Goal: Transaction & Acquisition: Purchase product/service

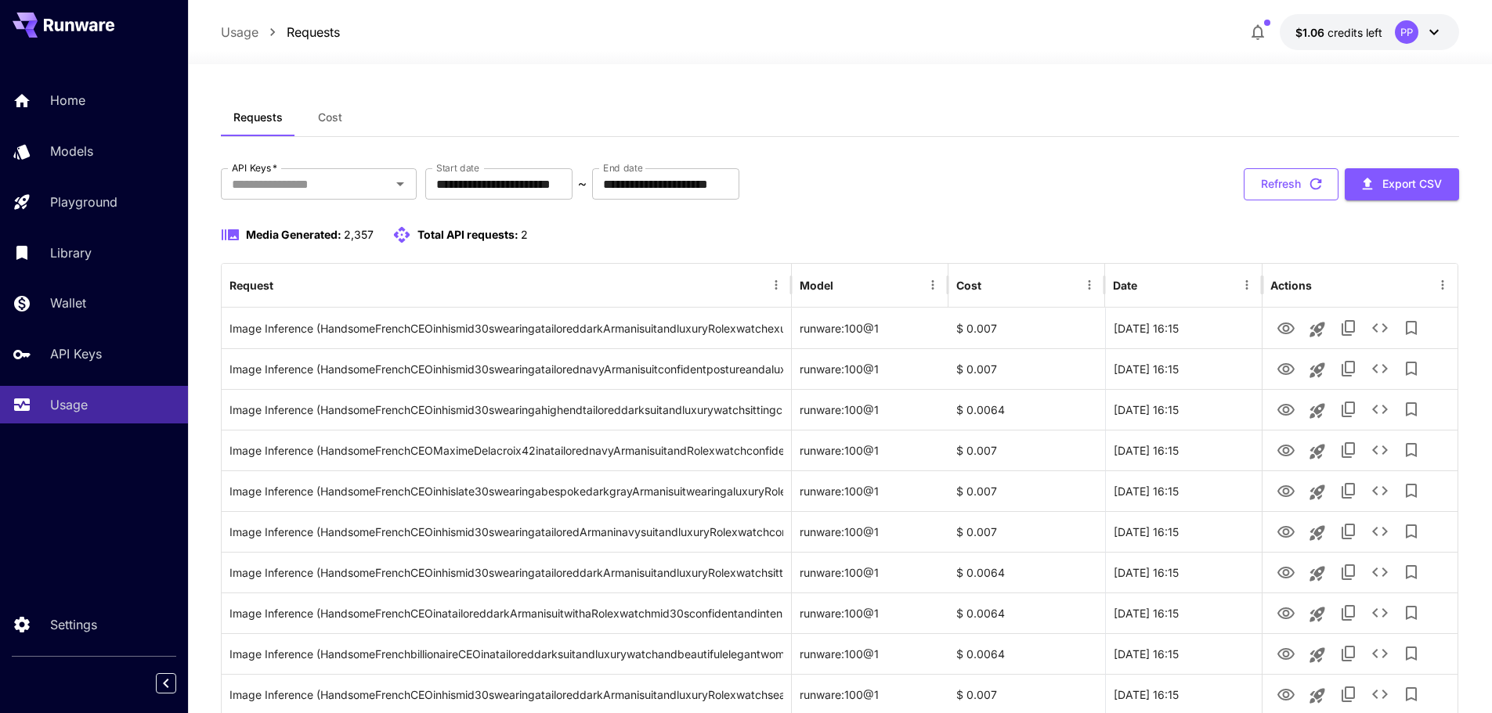
click at [1308, 190] on icon "button" at bounding box center [1315, 183] width 17 height 17
click at [1318, 31] on span "$1.06" at bounding box center [1311, 32] width 32 height 13
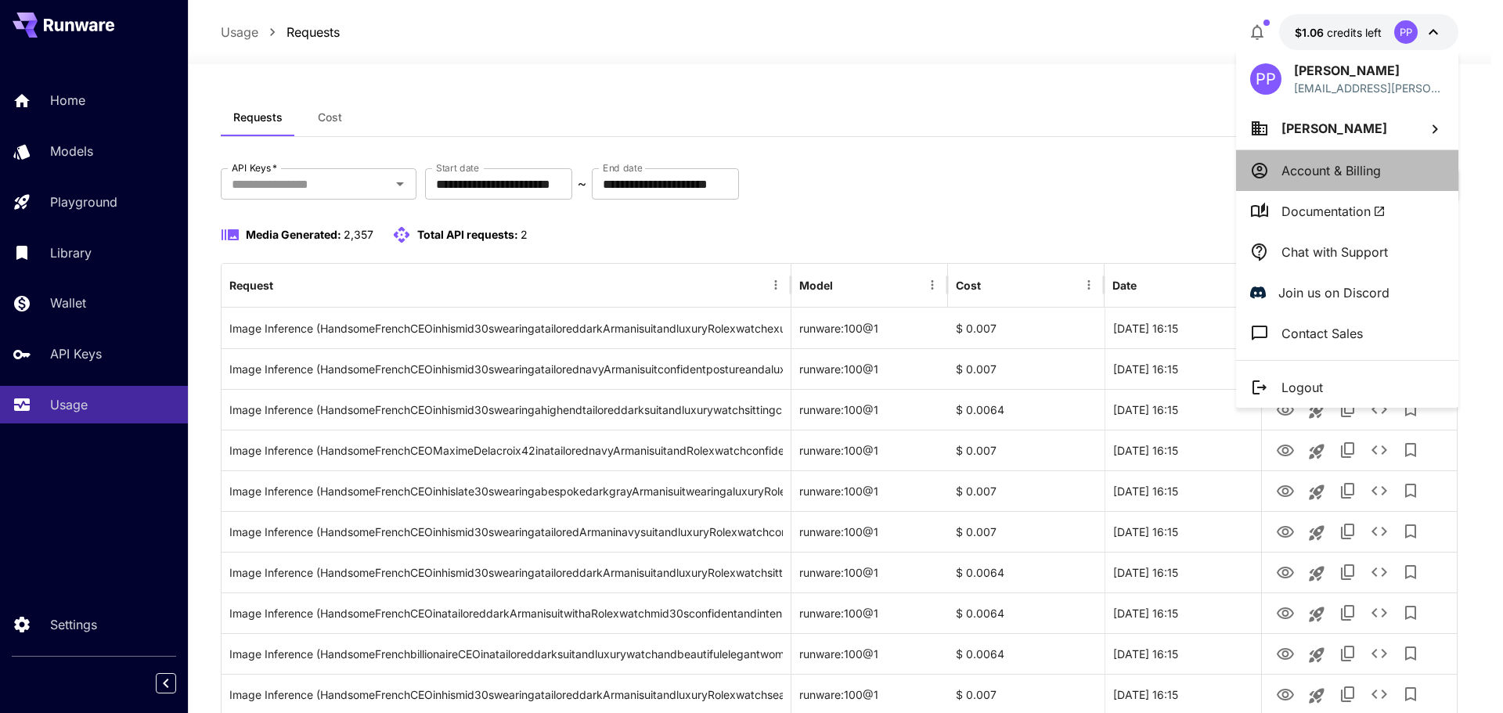
click at [1325, 164] on p "Account & Billing" at bounding box center [1331, 170] width 99 height 19
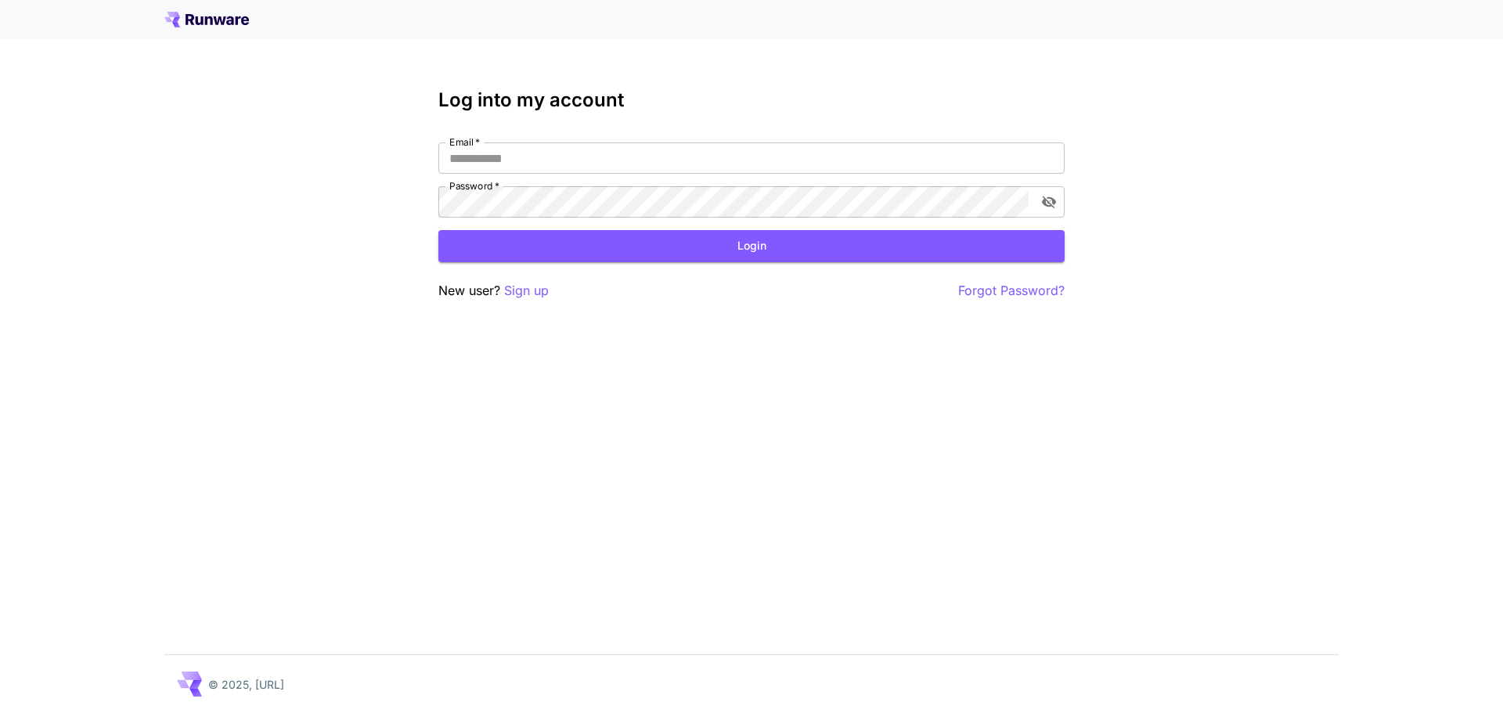
type input "**********"
click at [713, 247] on button "Login" at bounding box center [751, 246] width 626 height 32
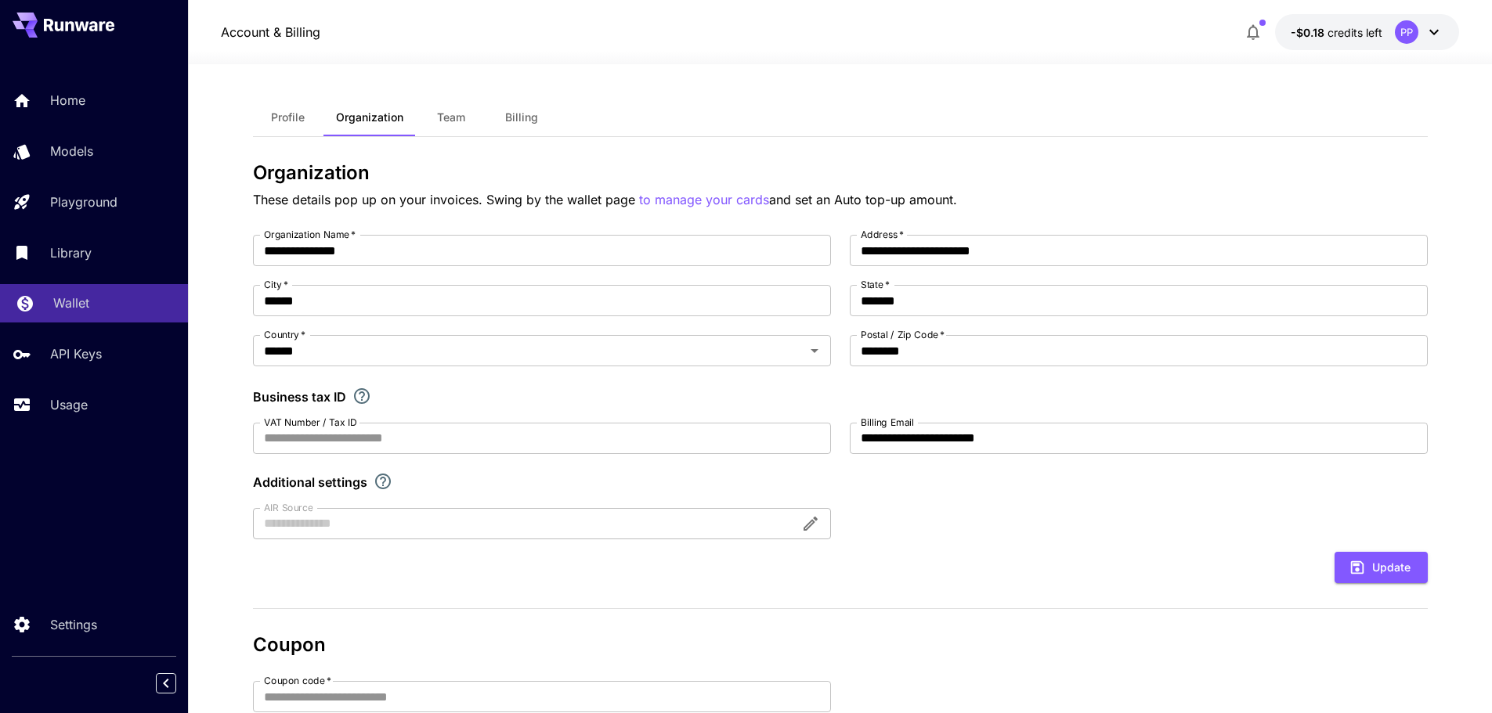
click at [77, 304] on p "Wallet" at bounding box center [71, 303] width 36 height 19
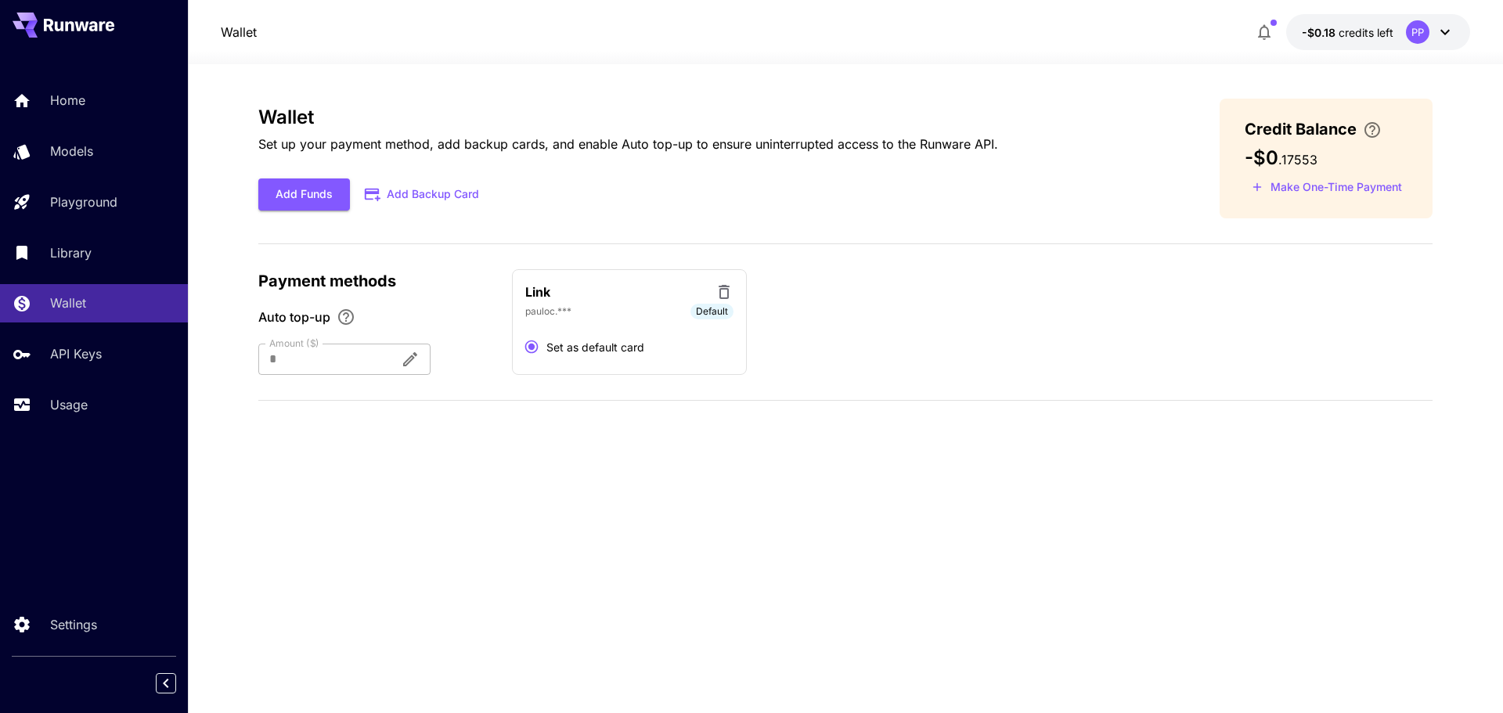
click at [357, 359] on div at bounding box center [322, 359] width 129 height 31
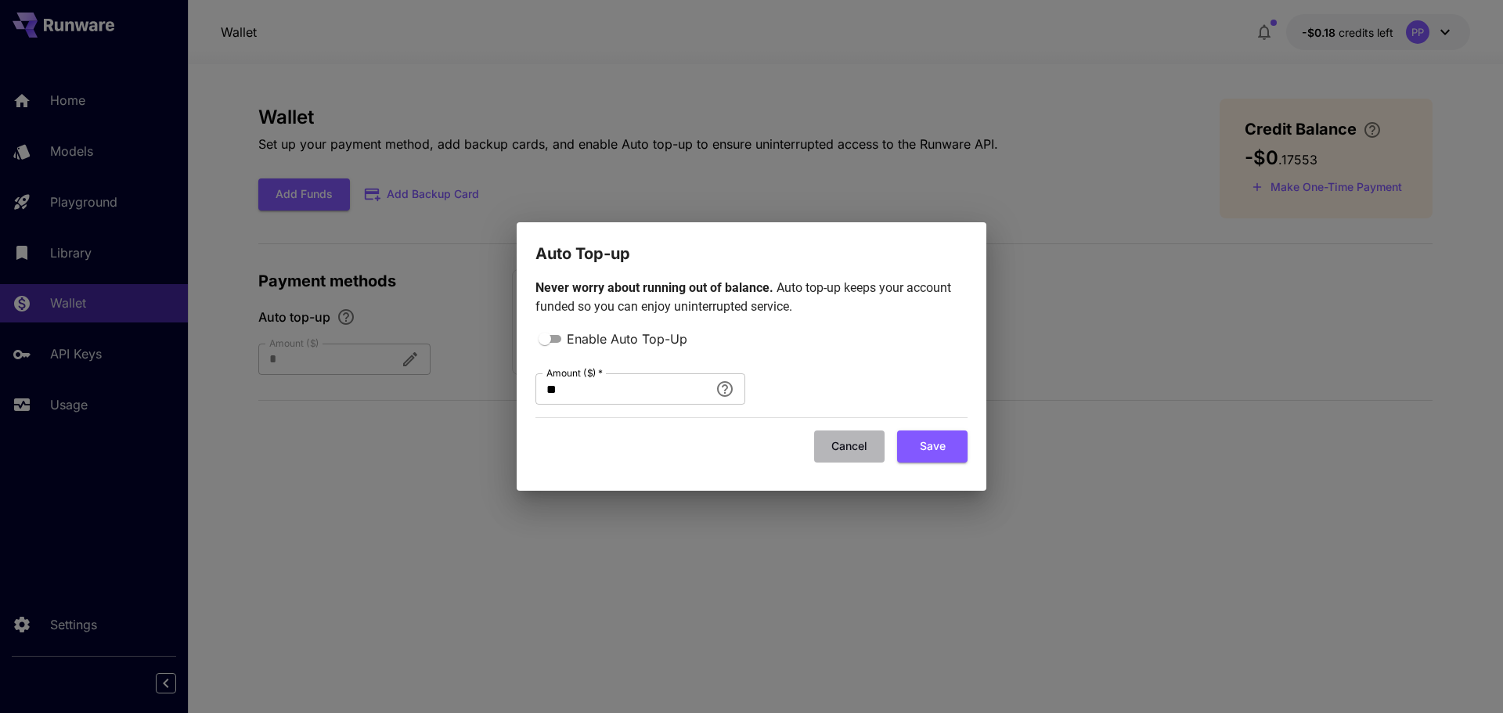
click at [851, 446] on button "Cancel" at bounding box center [849, 447] width 70 height 32
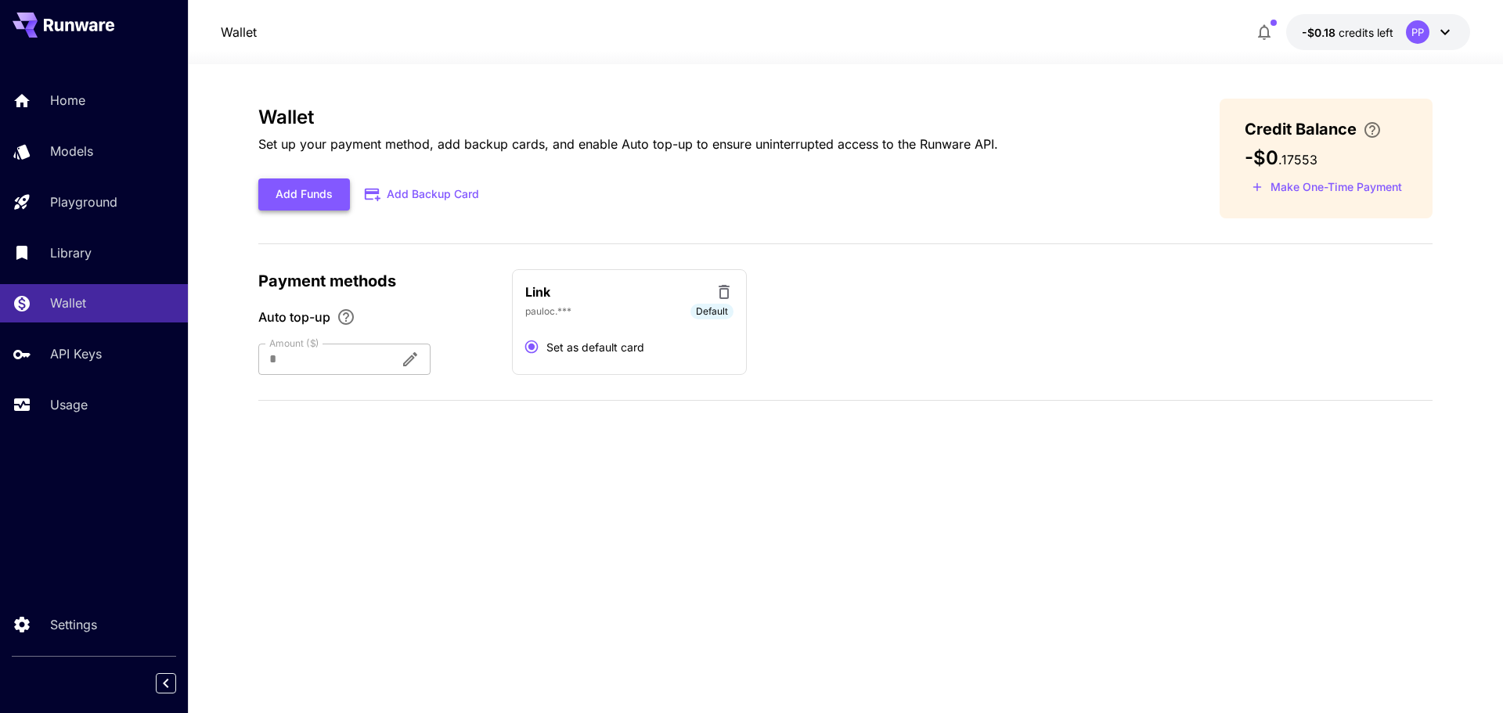
click at [308, 199] on button "Add Funds" at bounding box center [304, 195] width 92 height 32
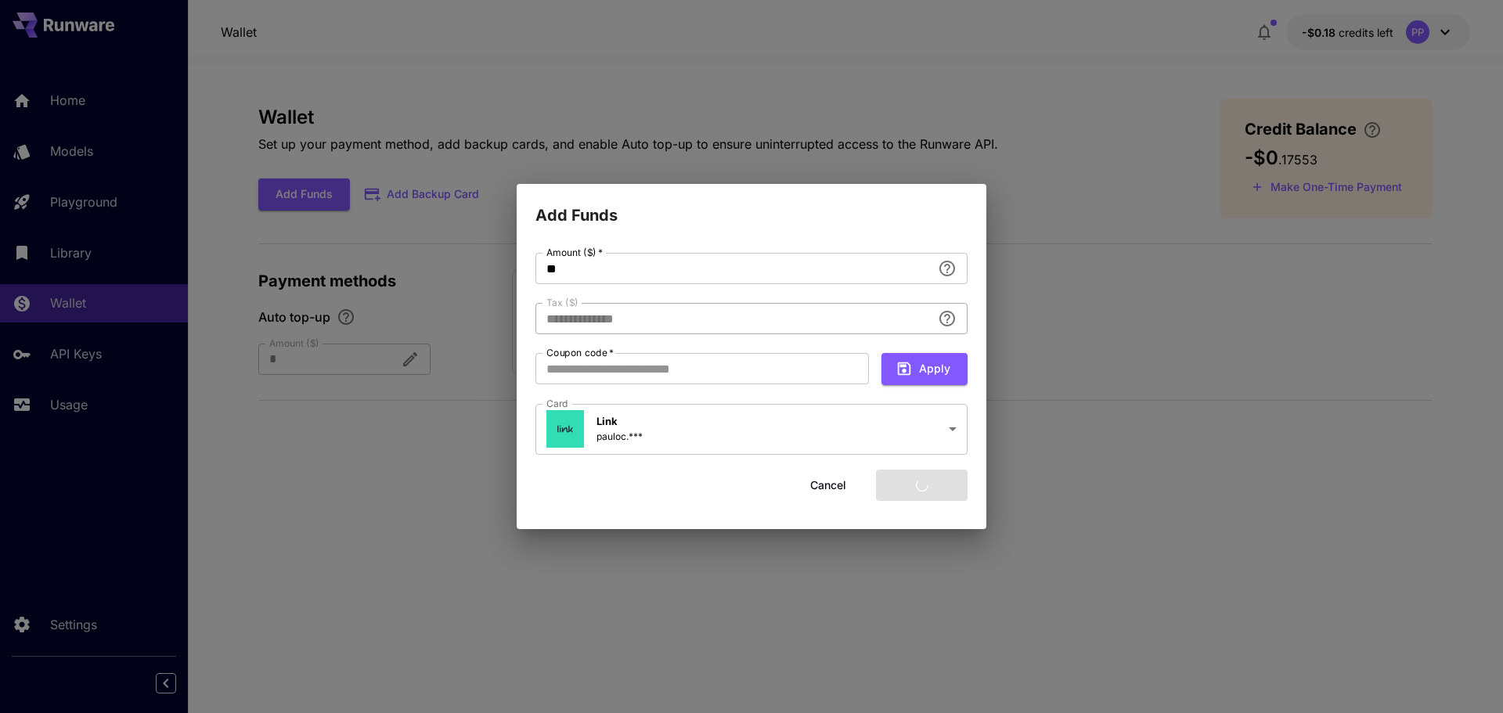
type input "****"
click at [918, 483] on button "Add funds" at bounding box center [922, 486] width 92 height 32
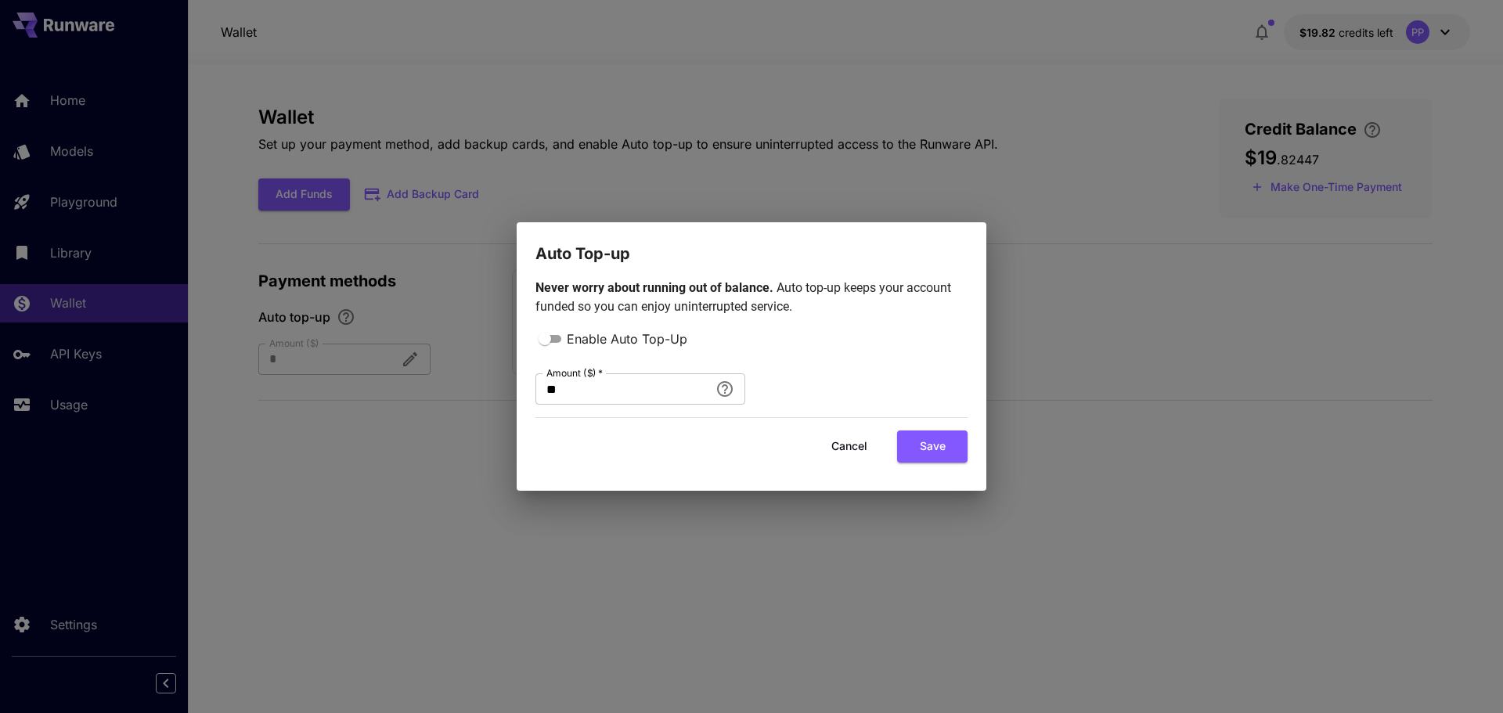
click at [846, 448] on button "Cancel" at bounding box center [849, 447] width 70 height 32
